Goal: Task Accomplishment & Management: Manage account settings

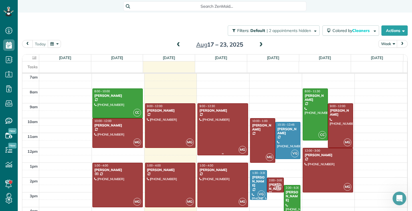
drag, startPoint x: 0, startPoint y: 0, endPoint x: 216, endPoint y: 133, distance: 253.7
click at [222, 132] on div at bounding box center [223, 129] width 50 height 51
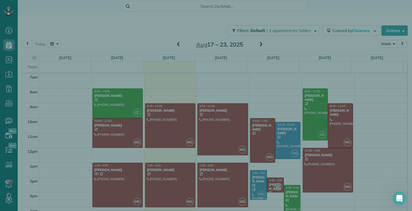
scroll to position [3, 3]
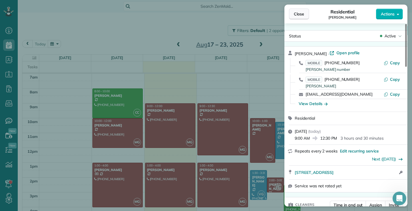
click at [302, 13] on span "Close" at bounding box center [299, 14] width 10 height 6
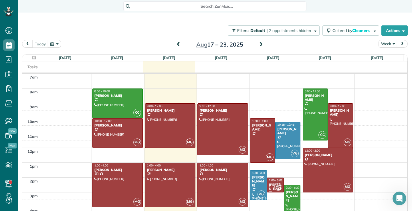
click at [258, 45] on span at bounding box center [261, 44] width 6 height 5
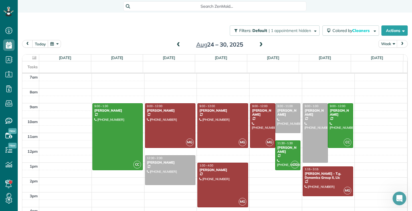
click at [176, 46] on span at bounding box center [178, 44] width 6 height 5
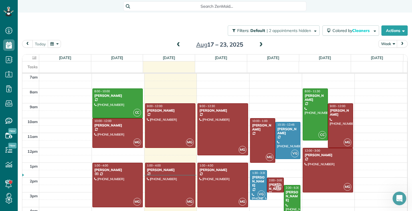
click at [177, 45] on span at bounding box center [178, 44] width 6 height 5
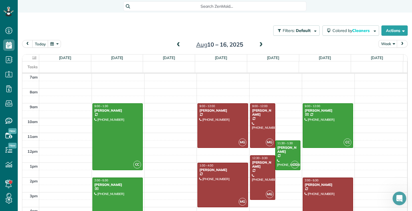
click at [175, 45] on span at bounding box center [178, 44] width 6 height 5
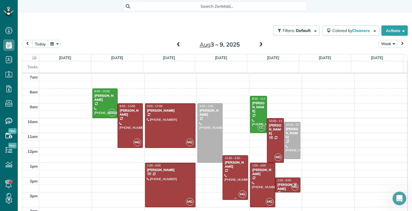
click at [233, 176] on div at bounding box center [235, 178] width 25 height 44
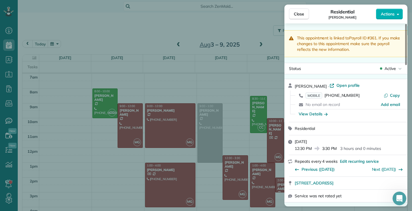
click at [303, 12] on span "Close" at bounding box center [299, 14] width 10 height 6
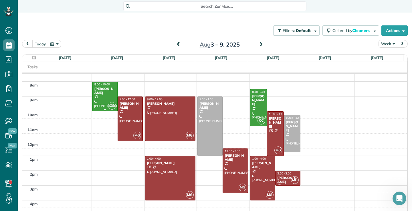
scroll to position [16, 0]
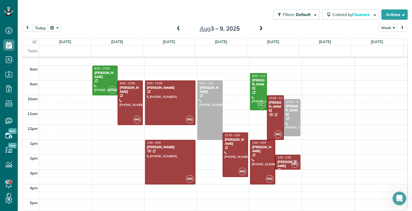
click at [125, 211] on html "Dashboard Scheduling Calendar View List View Dispatch View - Weekly scheduling …" at bounding box center [206, 105] width 412 height 211
click at [260, 28] on span at bounding box center [261, 28] width 6 height 5
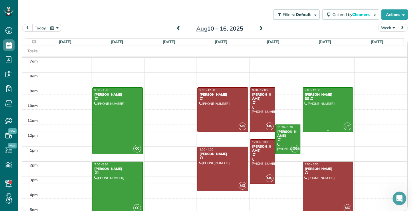
click at [322, 112] on div at bounding box center [328, 110] width 50 height 44
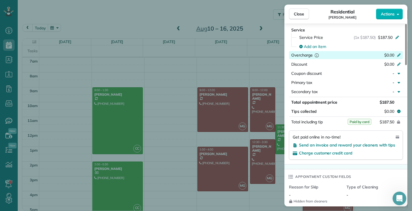
scroll to position [284, 0]
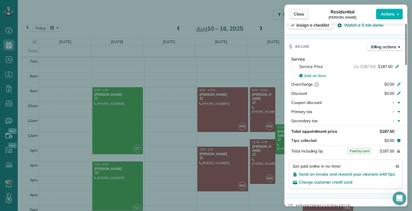
click at [299, 13] on span "Close" at bounding box center [299, 14] width 10 height 6
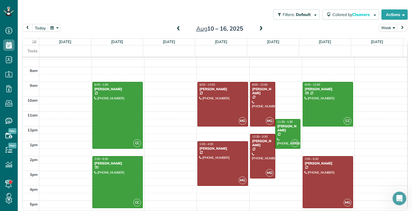
scroll to position [7, 0]
